Goal: Task Accomplishment & Management: Manage account settings

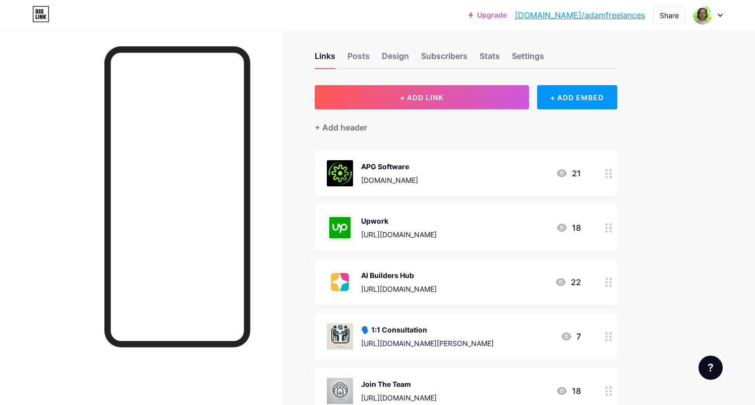
scroll to position [8, 0]
click at [525, 57] on div "Settings" at bounding box center [528, 59] width 32 height 18
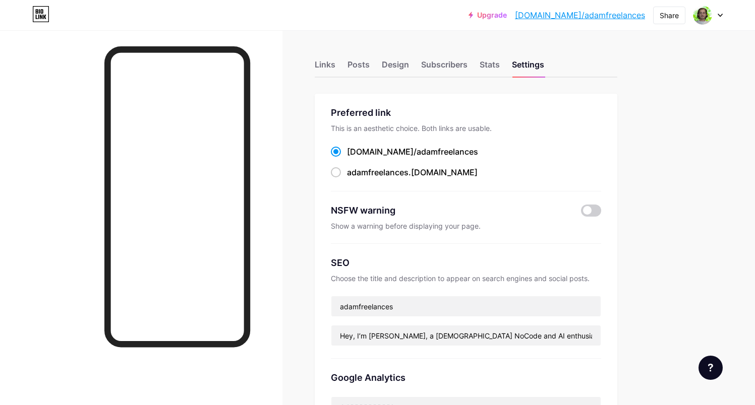
click at [416, 53] on div "Links Posts Design Subscribers Stats Settings" at bounding box center [466, 59] width 302 height 35
click at [448, 68] on div "Subscribers" at bounding box center [444, 67] width 46 height 18
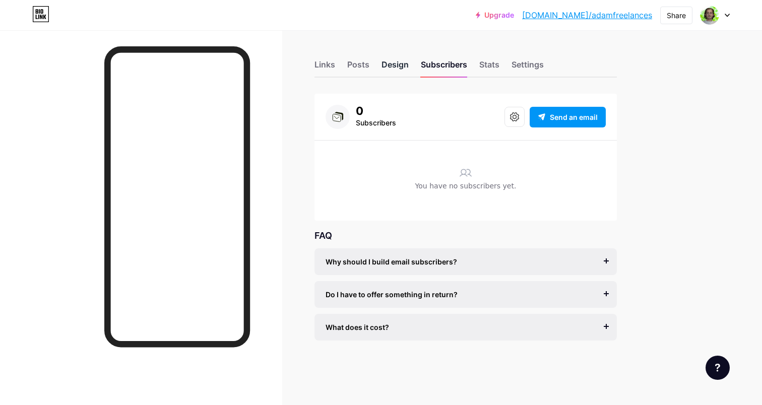
click at [401, 67] on div "Design" at bounding box center [395, 67] width 27 height 18
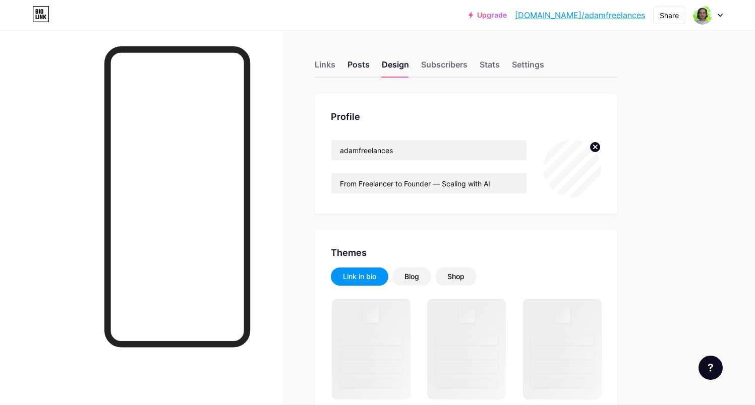
click at [362, 65] on div "Posts" at bounding box center [358, 67] width 22 height 18
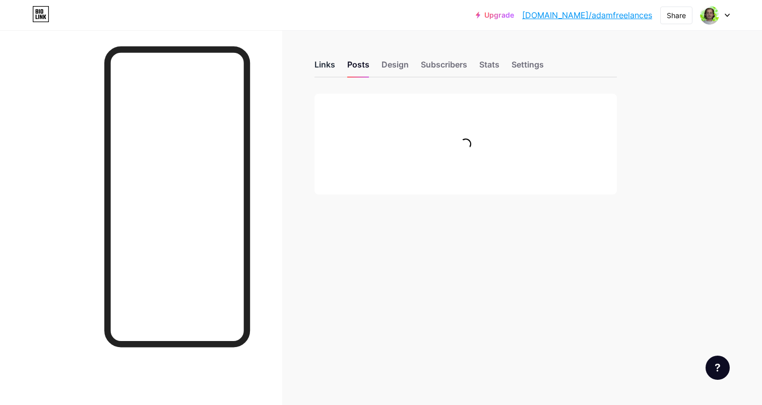
click at [330, 63] on div "Links" at bounding box center [325, 67] width 21 height 18
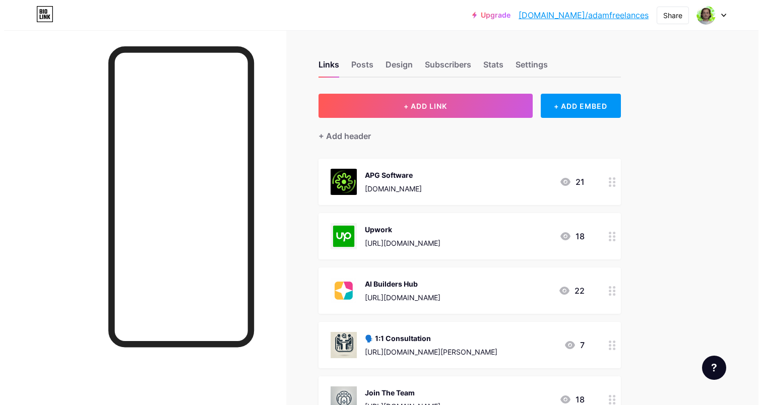
scroll to position [46, 0]
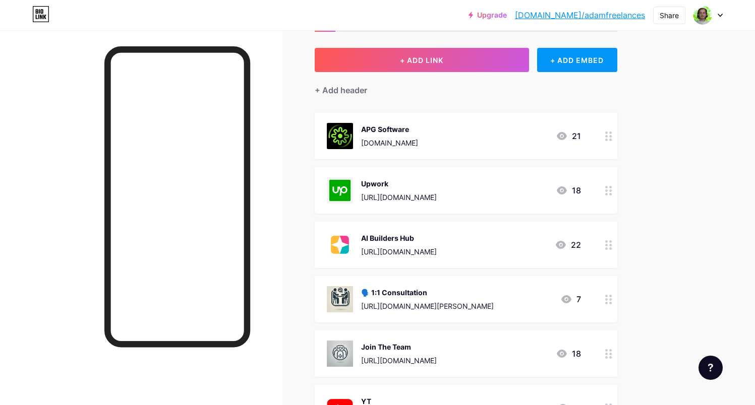
click at [436, 236] on div "AI Builders Hub" at bounding box center [399, 238] width 76 height 11
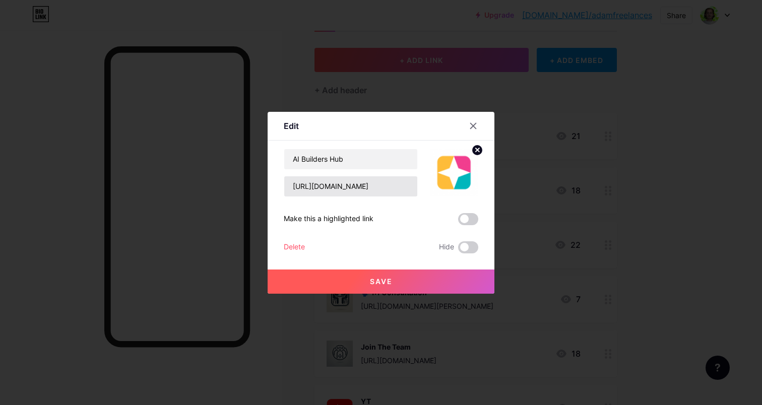
scroll to position [0, 29]
drag, startPoint x: 370, startPoint y: 184, endPoint x: 449, endPoint y: 189, distance: 78.3
click at [449, 189] on div "AI Builders Hub [URL][DOMAIN_NAME]" at bounding box center [381, 173] width 195 height 48
type input "[URL][DOMAIN_NAME]"
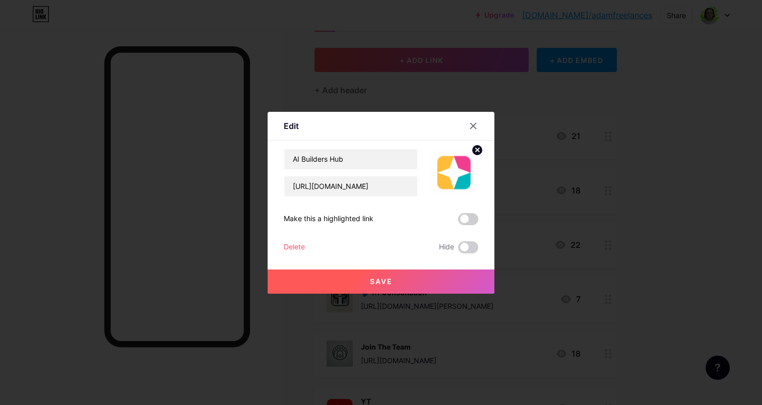
click at [415, 280] on button "Save" at bounding box center [381, 282] width 227 height 24
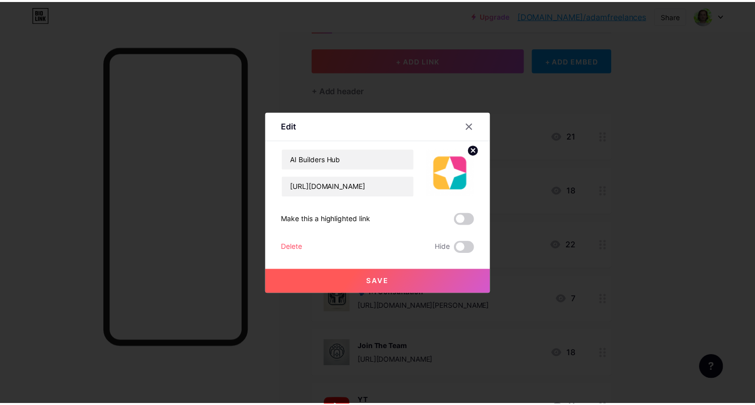
scroll to position [0, 0]
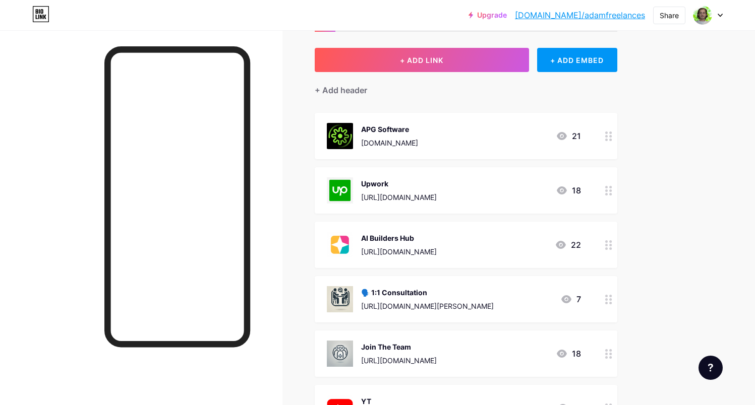
click at [670, 142] on div "Upgrade [DOMAIN_NAME]/adamfr... [DOMAIN_NAME]/adamfreelances Share Switch accou…" at bounding box center [377, 312] width 755 height 716
